Goal: Transaction & Acquisition: Purchase product/service

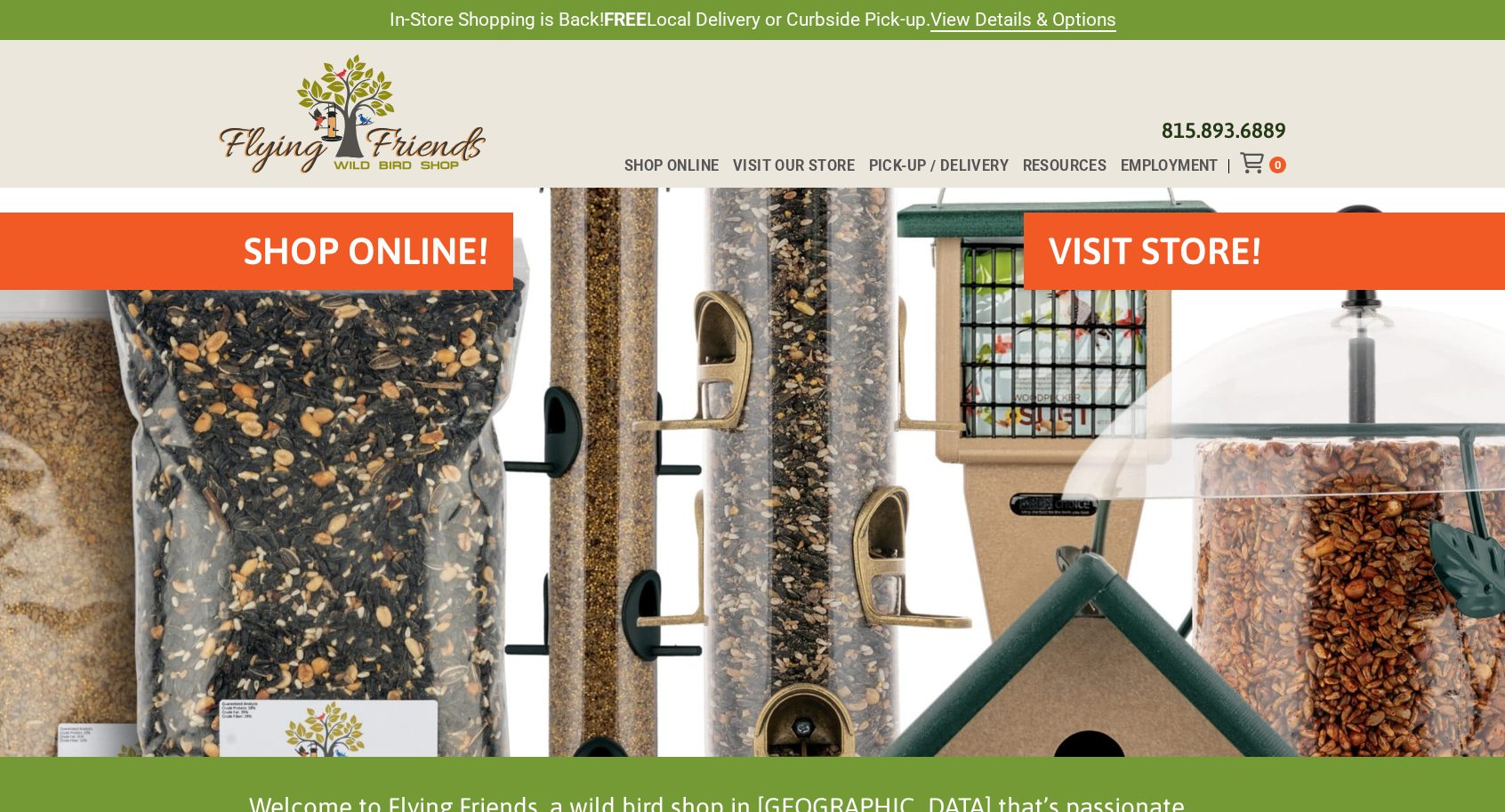
click at [396, 256] on h2 "Shop Online!" at bounding box center [365, 251] width 245 height 53
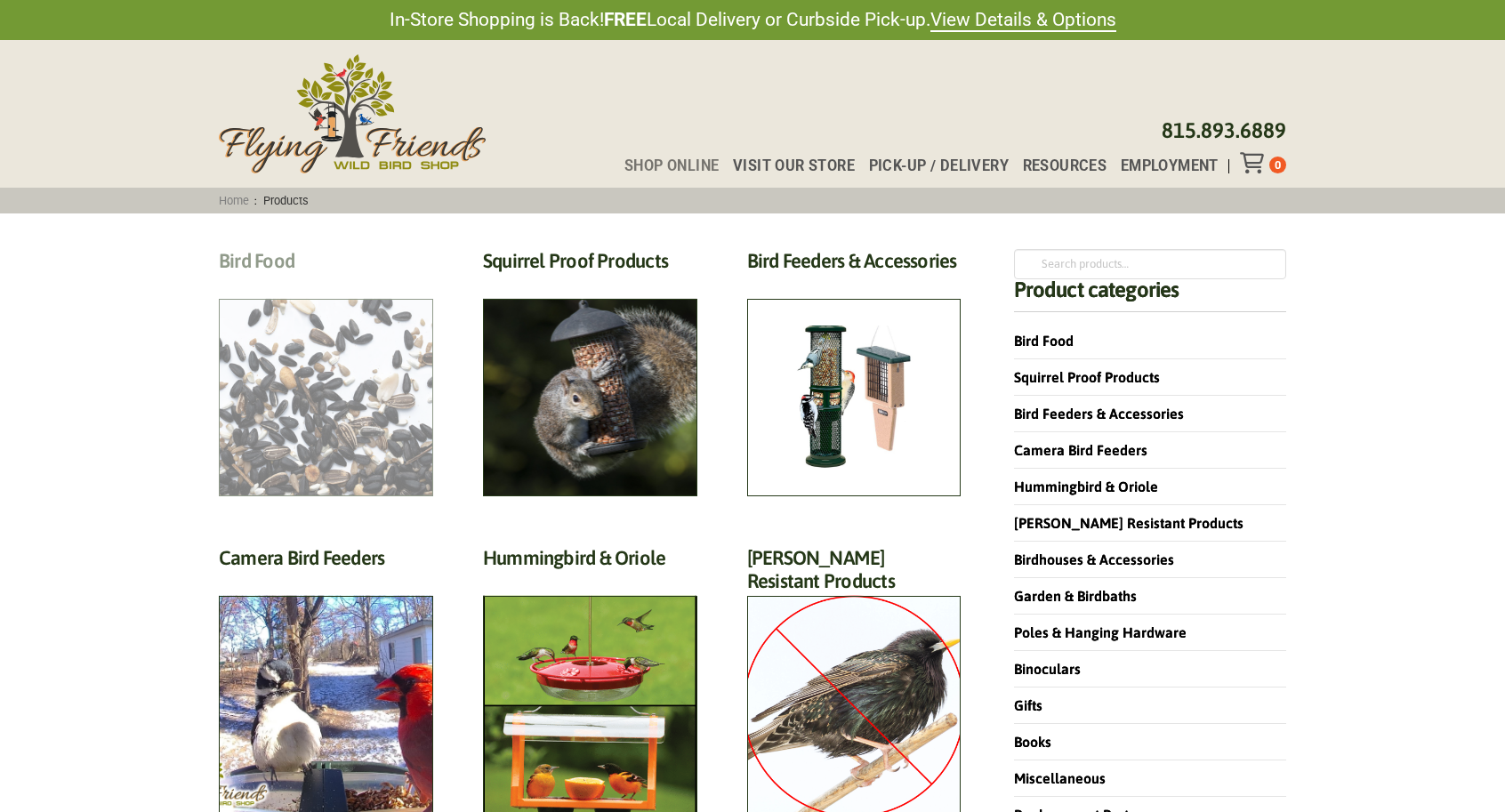
click at [349, 282] on h2 "Bird Food (70)" at bounding box center [326, 266] width 214 height 33
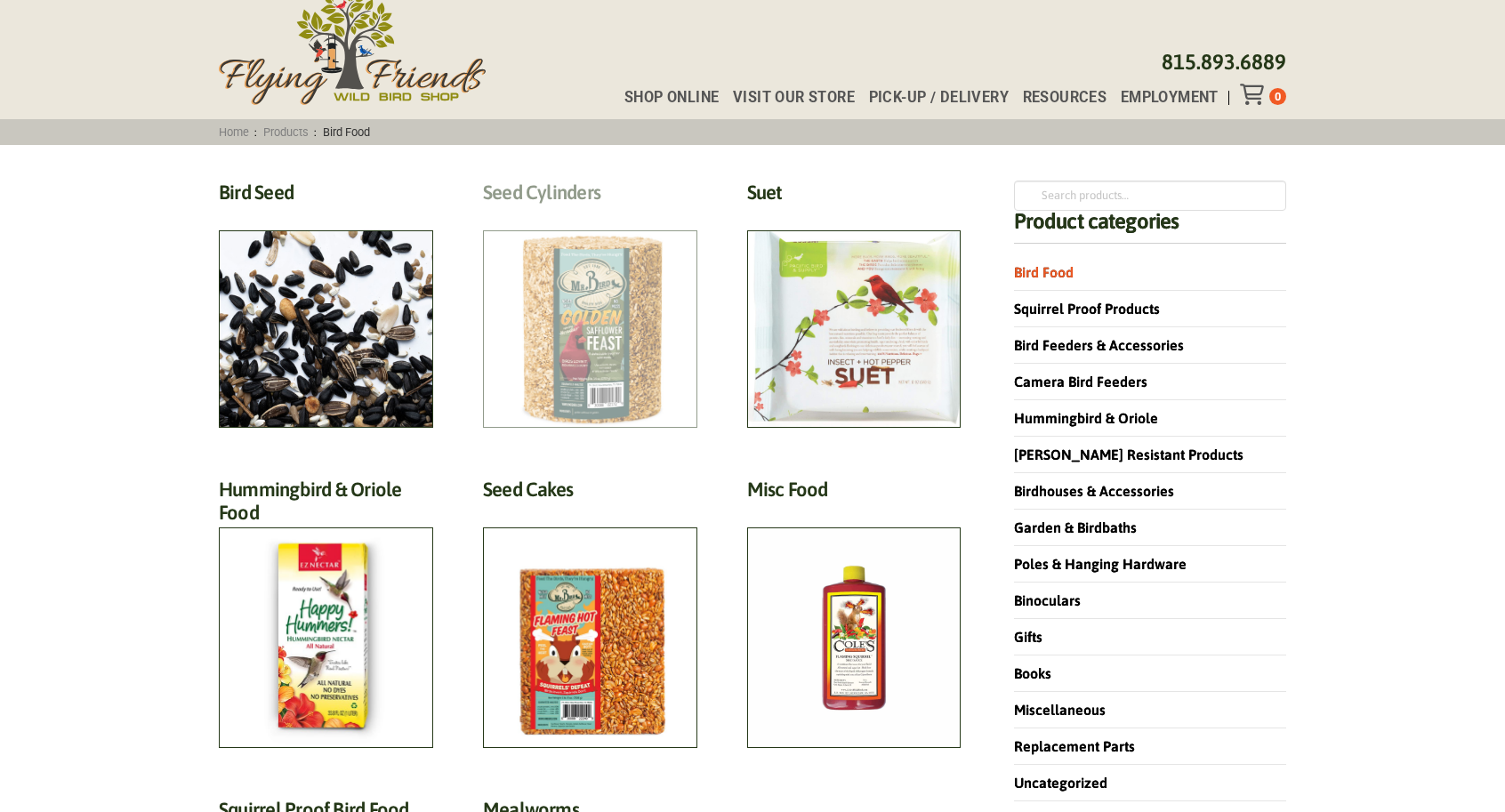
scroll to position [79, 0]
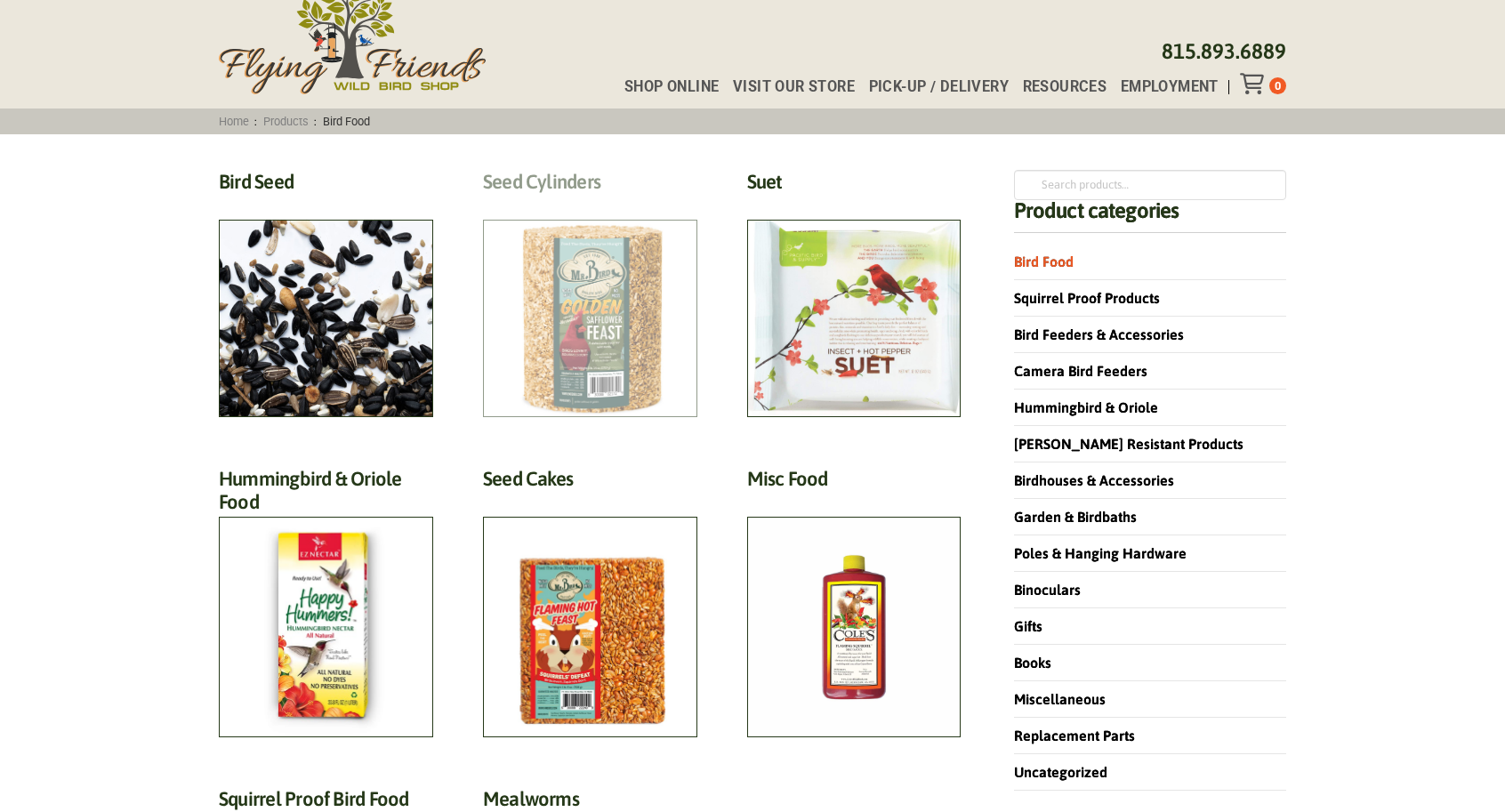
click at [593, 203] on h2 "Seed Cylinders (9)" at bounding box center [590, 186] width 214 height 33
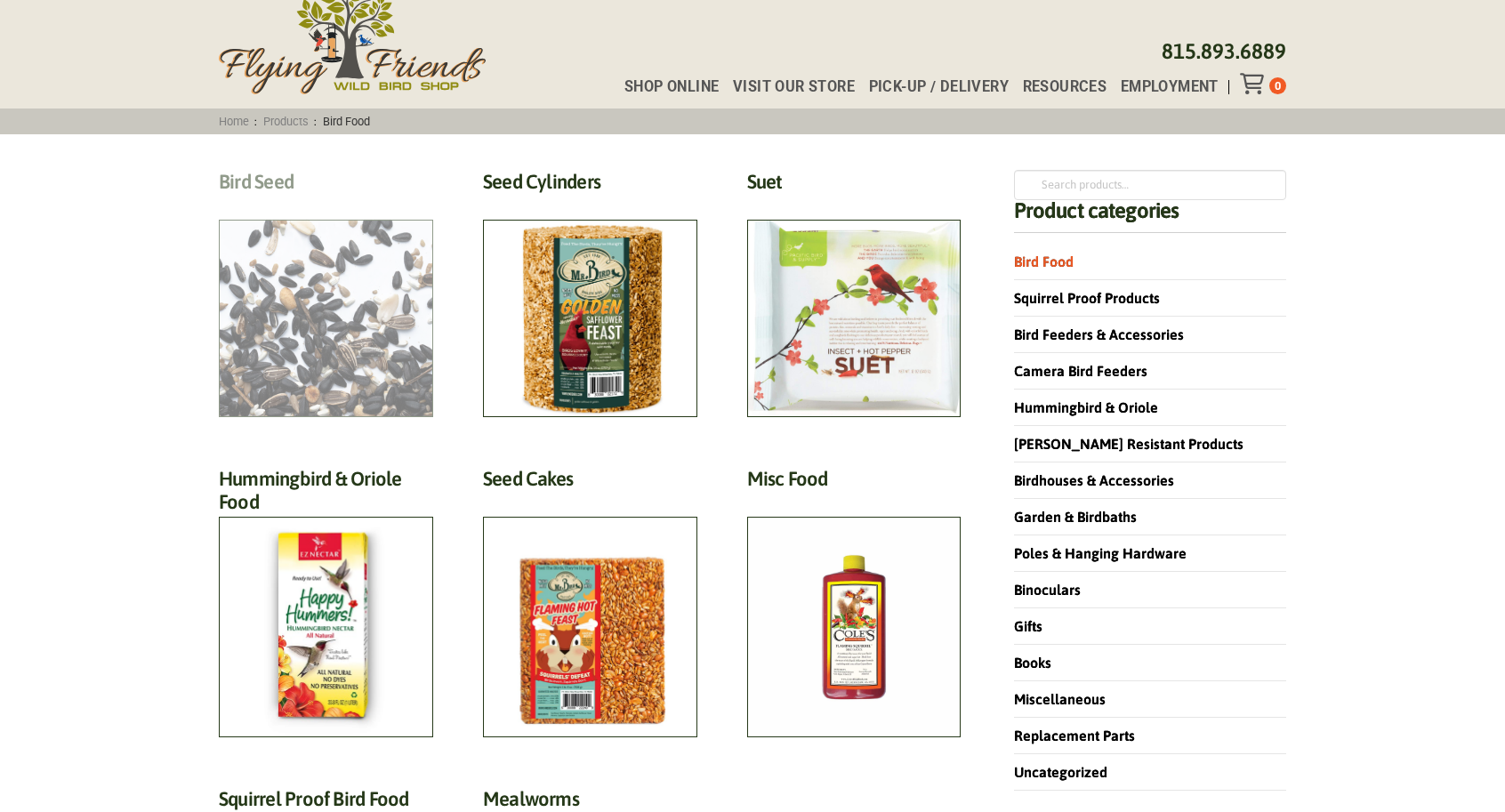
click at [369, 203] on h2 "Bird Seed (30)" at bounding box center [326, 186] width 214 height 33
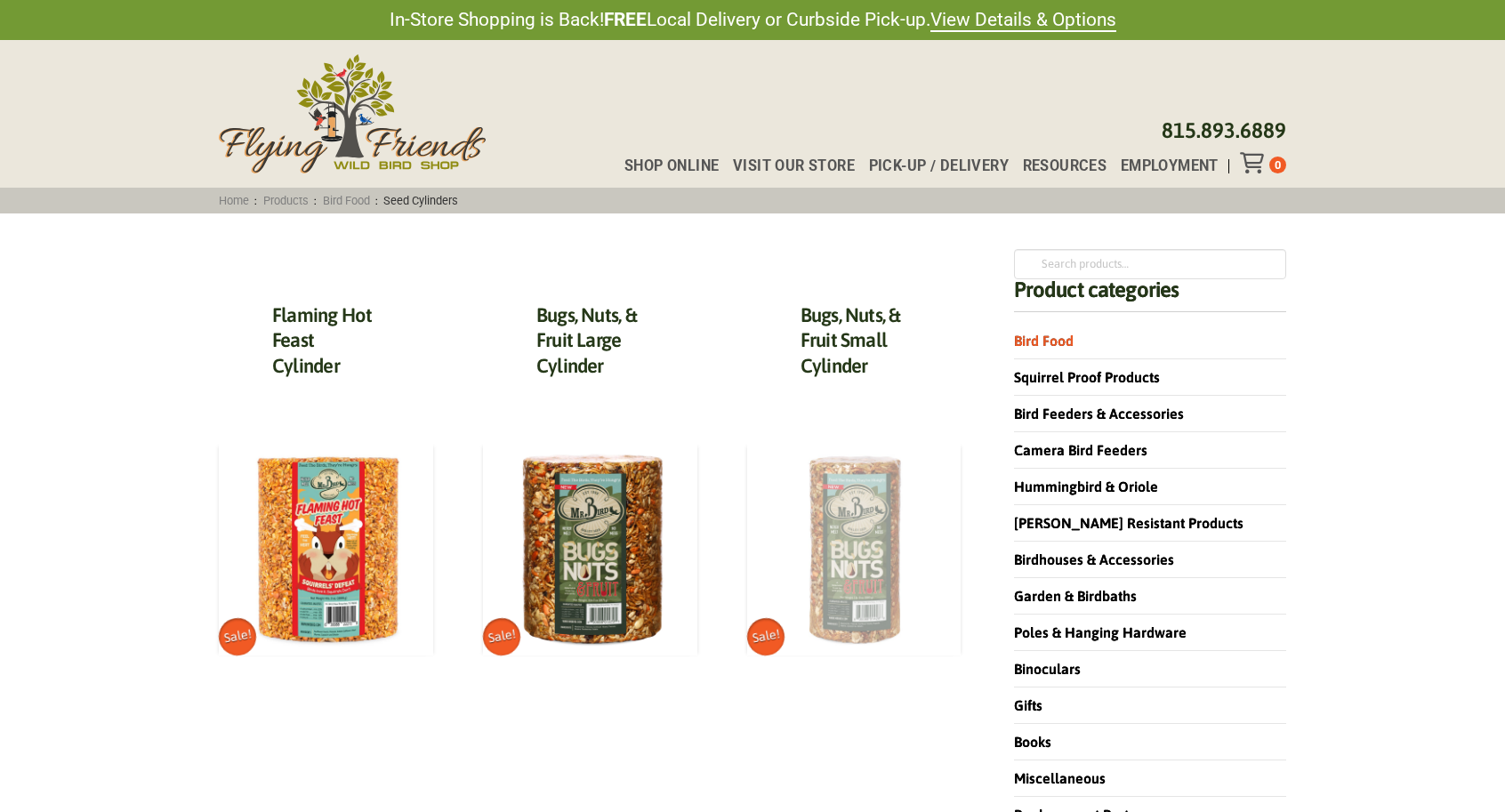
click at [872, 516] on img at bounding box center [854, 548] width 214 height 214
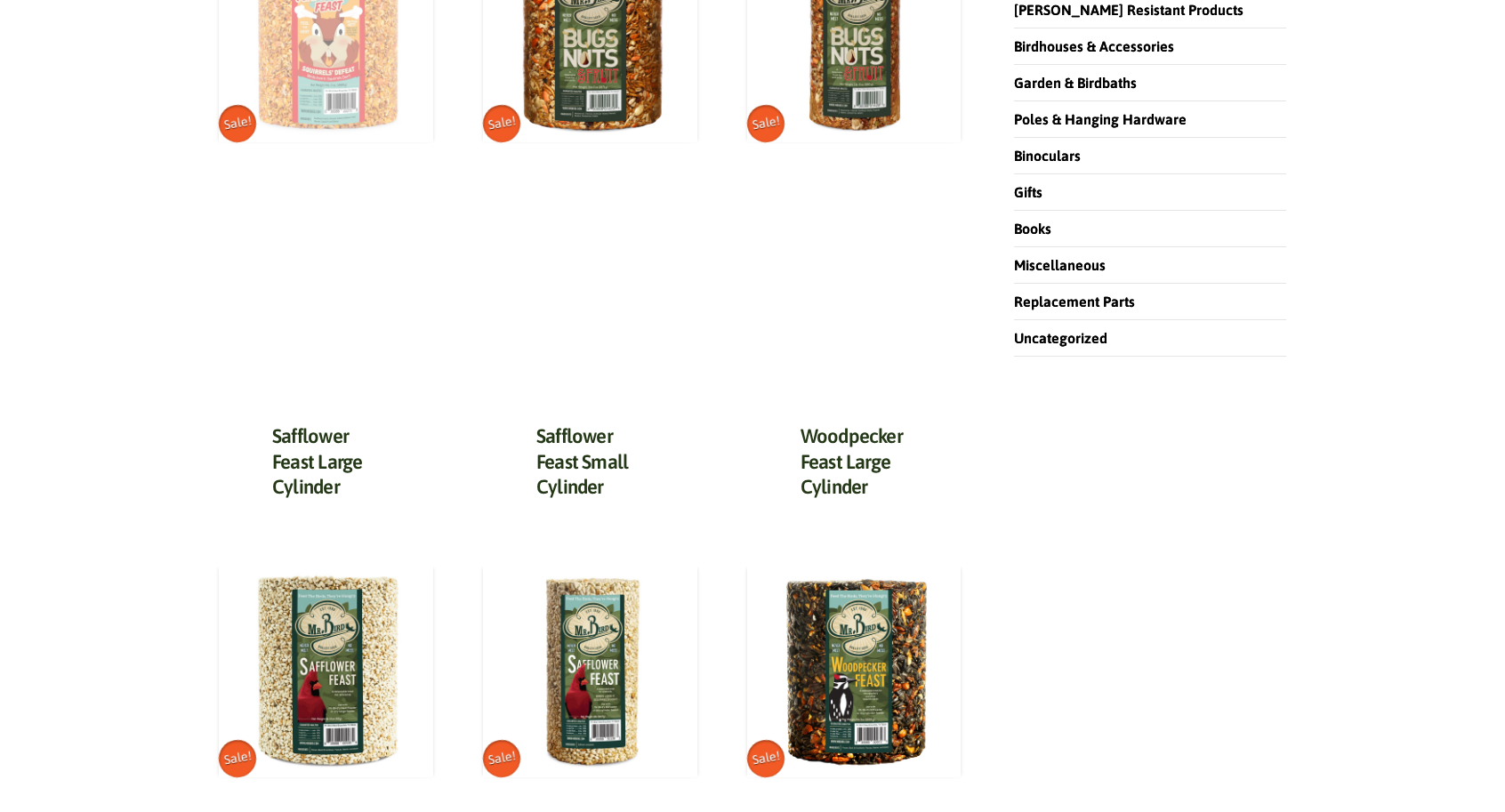
scroll to position [462, 0]
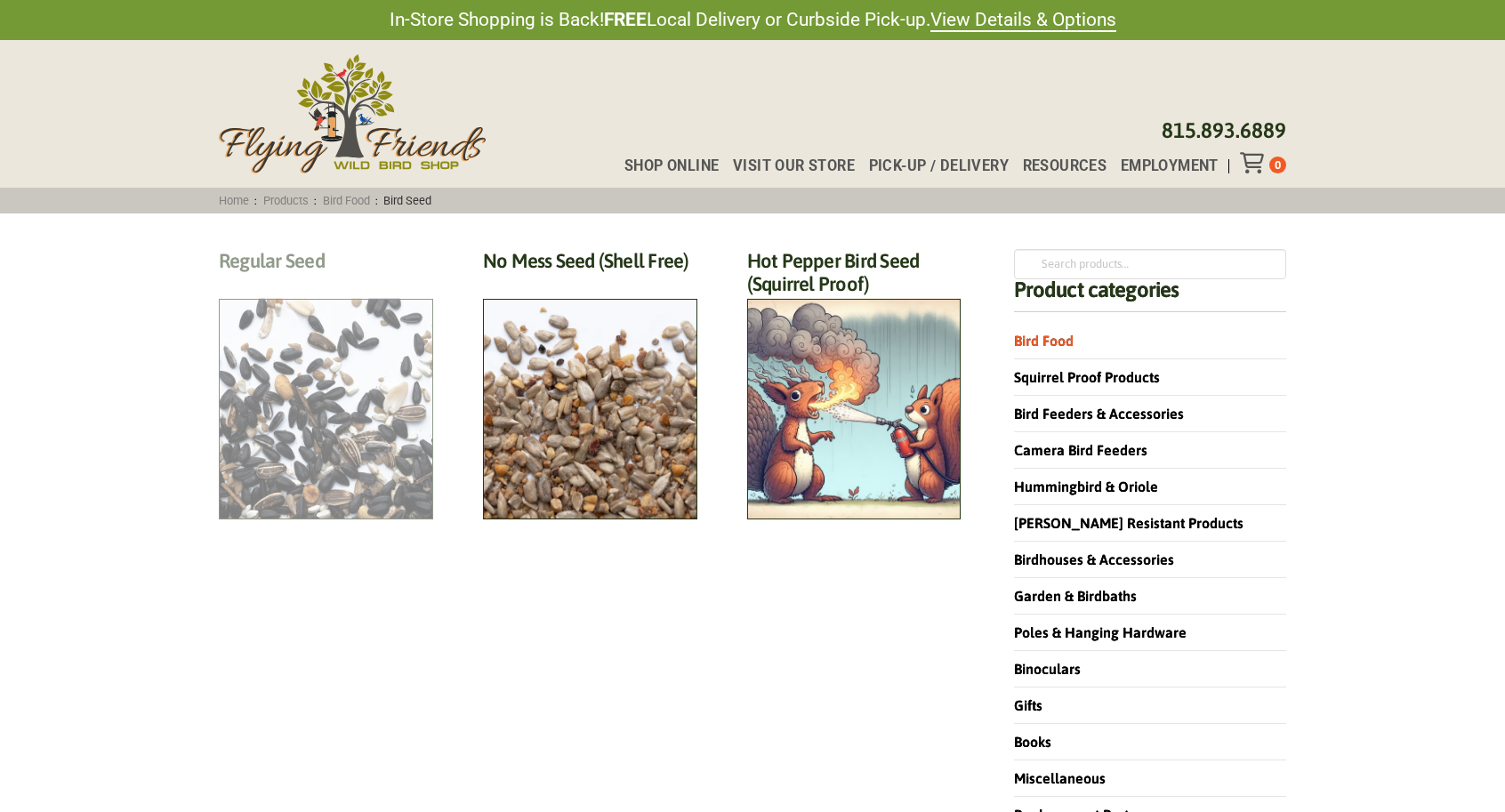
click at [319, 282] on h2 "Regular Seed (18)" at bounding box center [326, 266] width 214 height 33
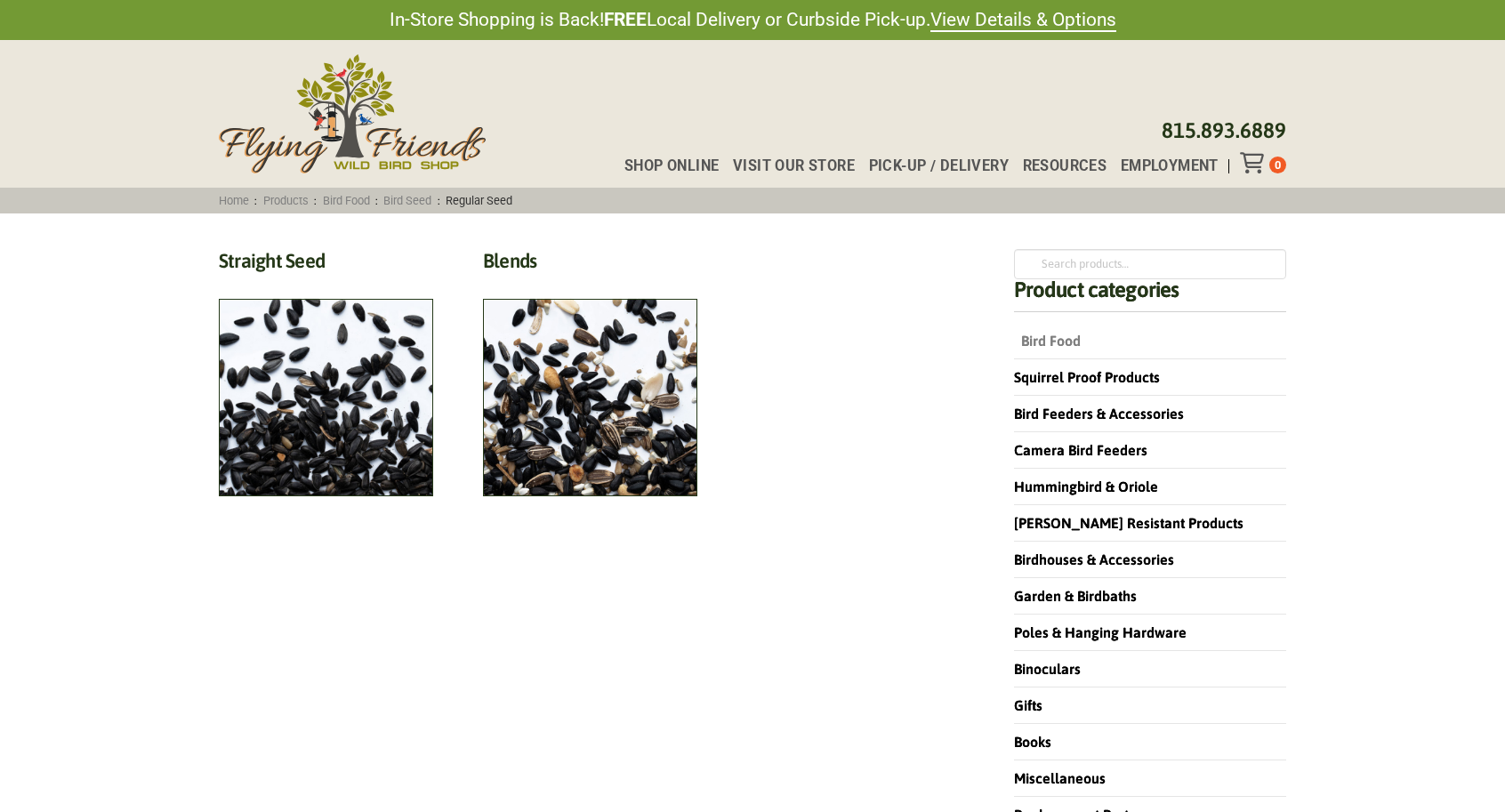
click at [1035, 338] on link "Bird Food" at bounding box center [1047, 341] width 67 height 16
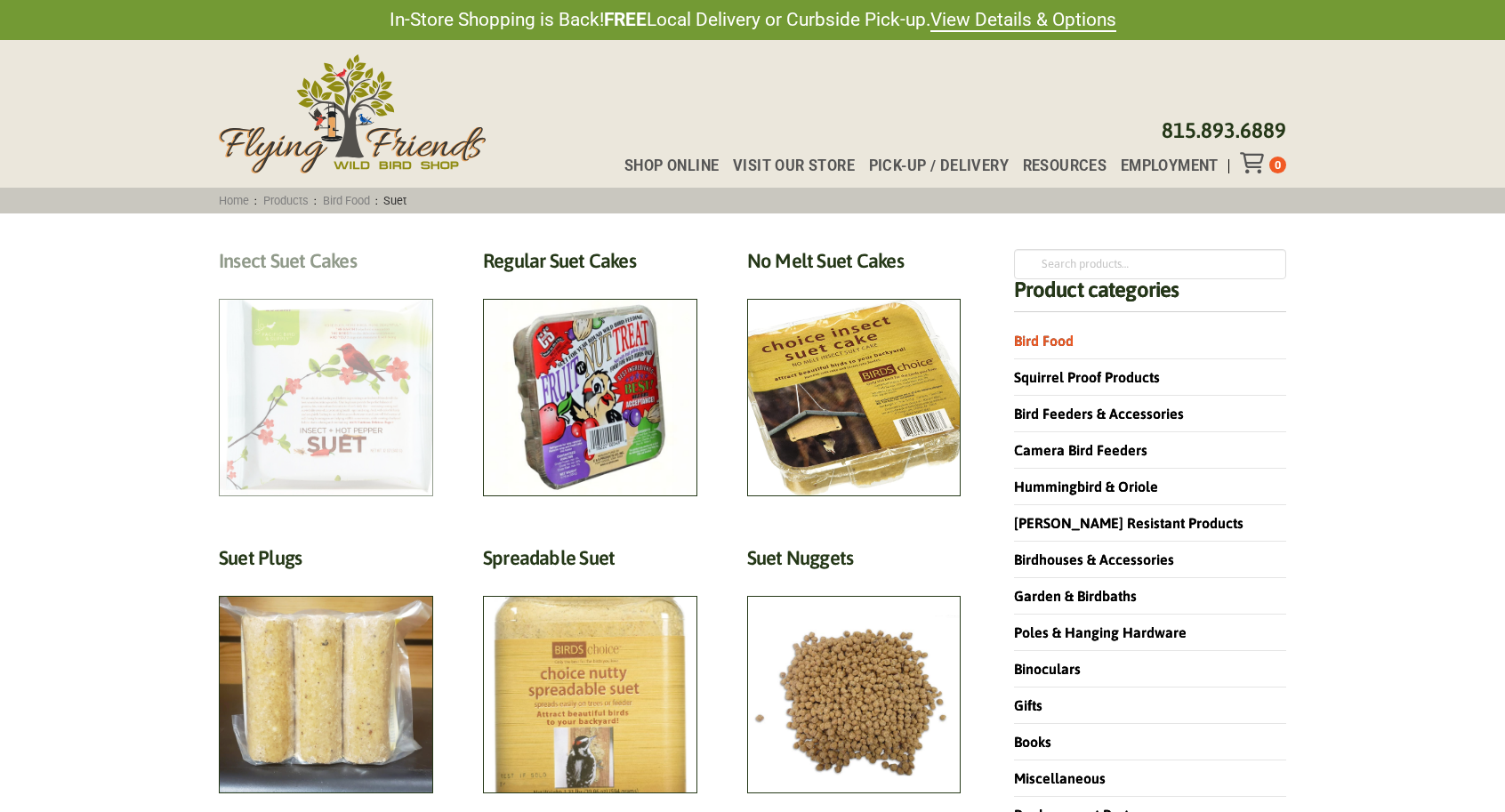
click at [387, 282] on h2 "Insect Suet Cakes (5)" at bounding box center [326, 266] width 214 height 33
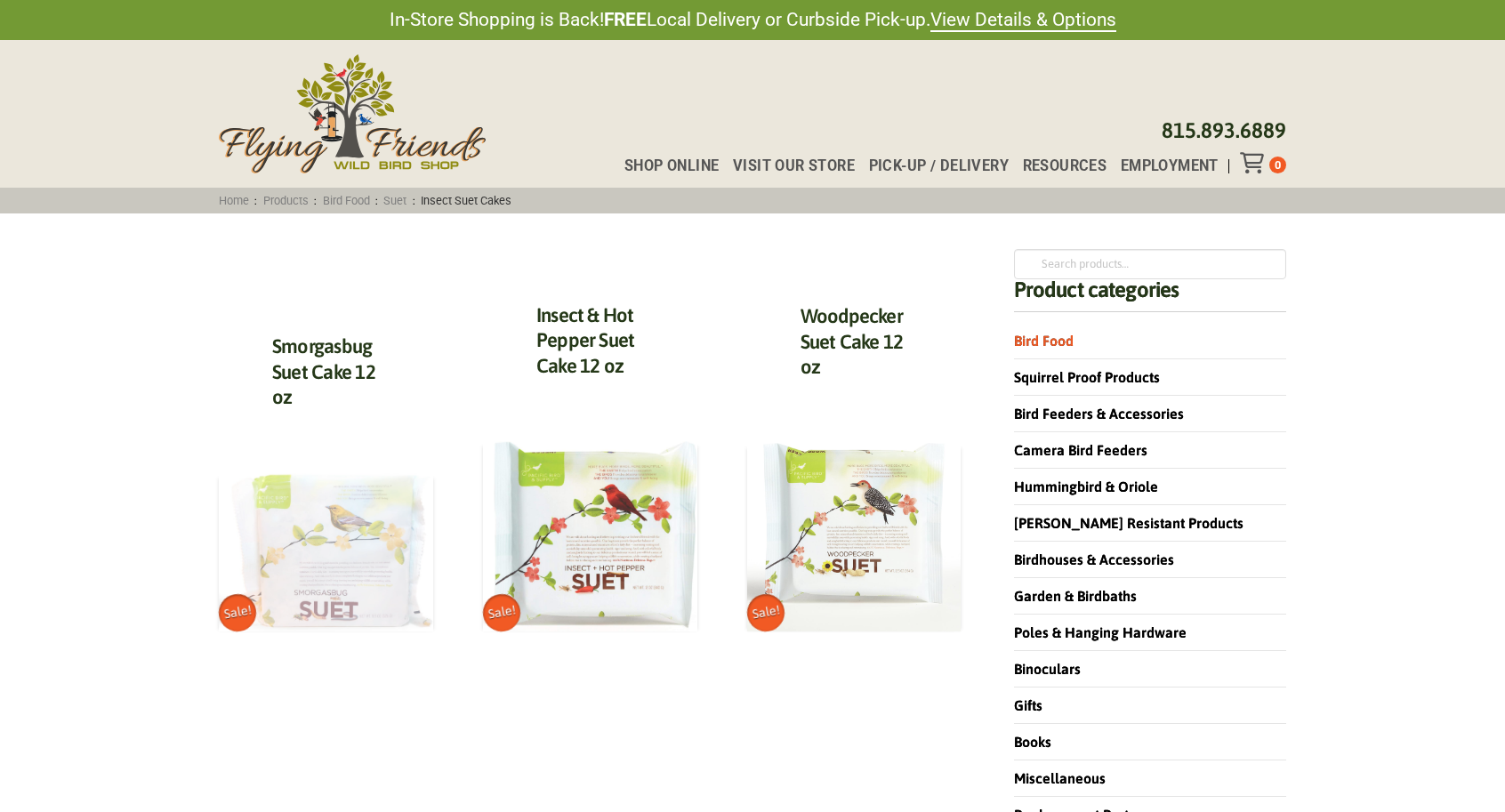
click at [330, 563] on img at bounding box center [326, 552] width 214 height 159
